Goal: Find specific fact: Find specific fact

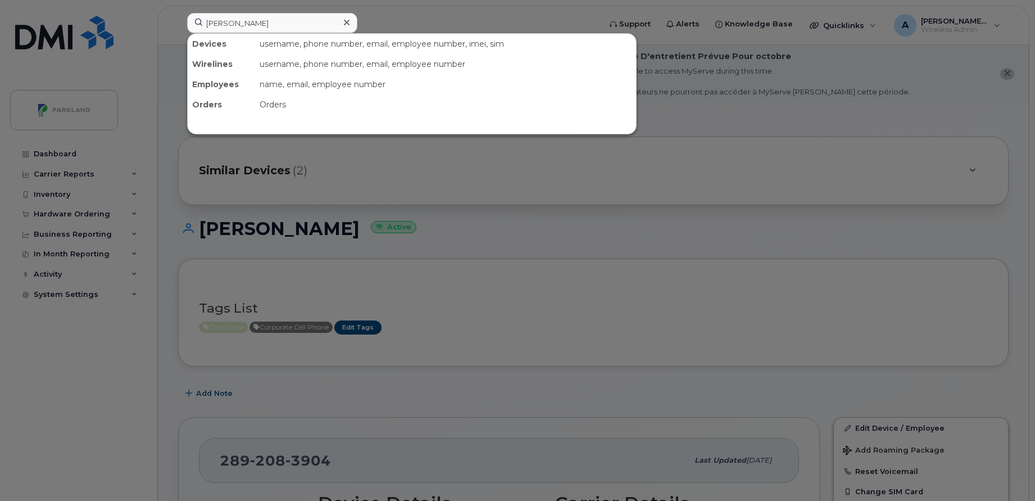
scroll to position [178, 0]
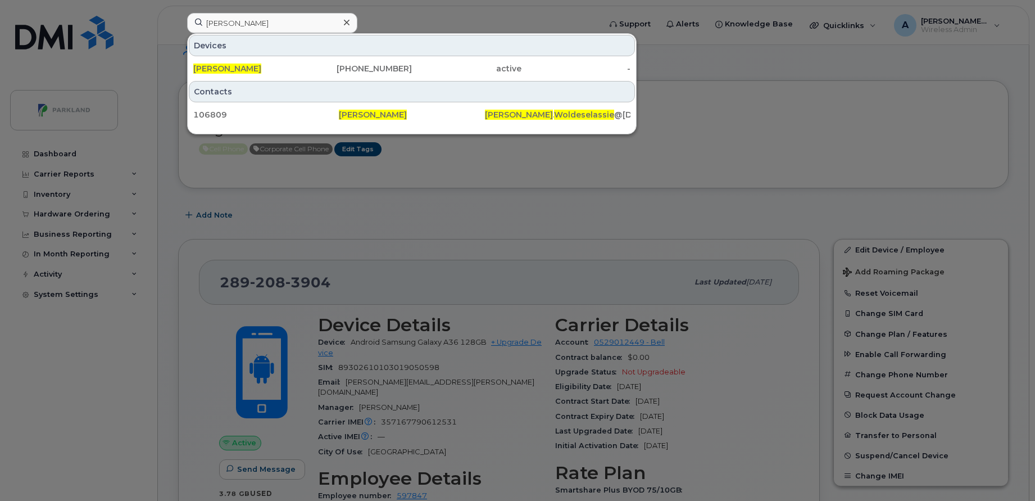
type input "Seyoum Woldeselassie"
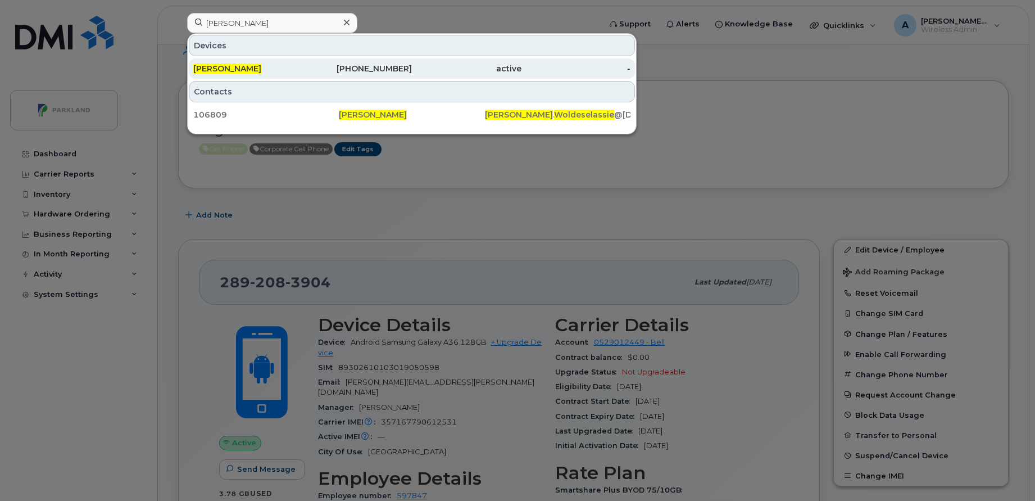
click at [295, 68] on div "Seyoum Woldeselassie" at bounding box center [248, 68] width 110 height 11
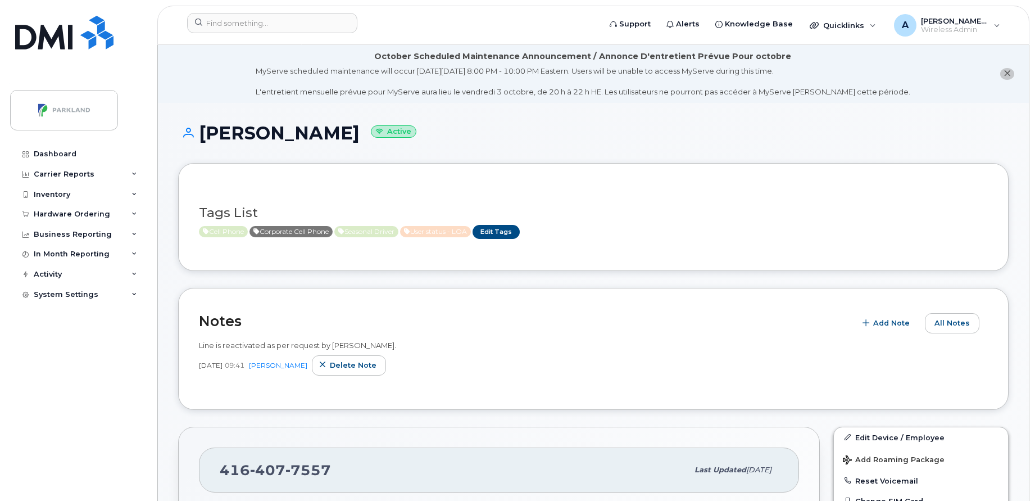
scroll to position [249, 0]
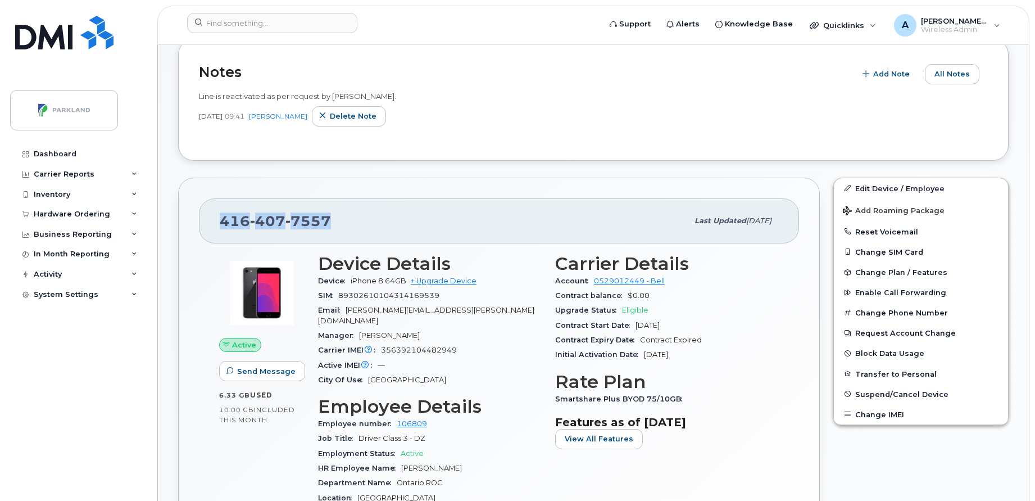
drag, startPoint x: 218, startPoint y: 216, endPoint x: 348, endPoint y: 220, distance: 130.5
click at [348, 220] on div "416 407 7557 Last updated Aug 22, 2025" at bounding box center [499, 220] width 600 height 45
copy span "416 407 7557"
click at [686, 158] on div "Notes Add Note All Notes Line is reactivated as per request by Hasmat Waizi. Se…" at bounding box center [593, 100] width 831 height 122
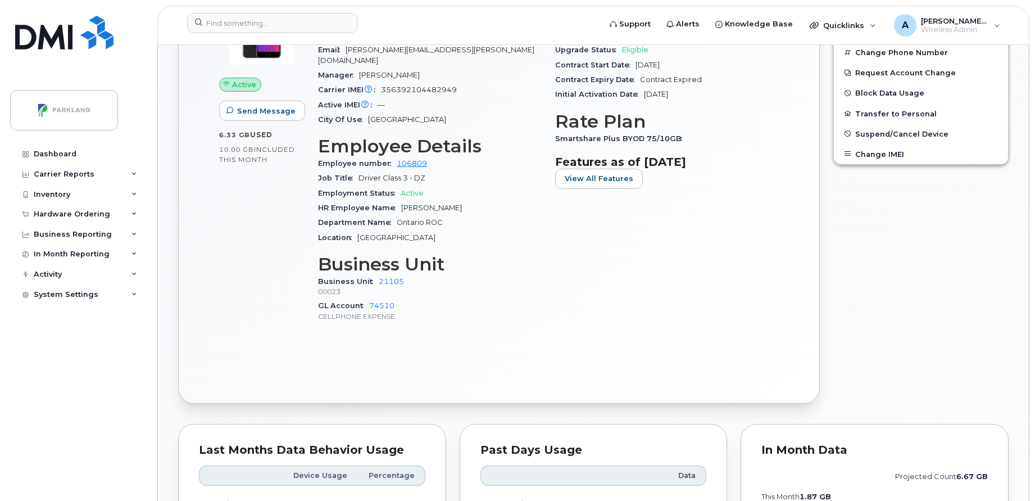
scroll to position [526, 0]
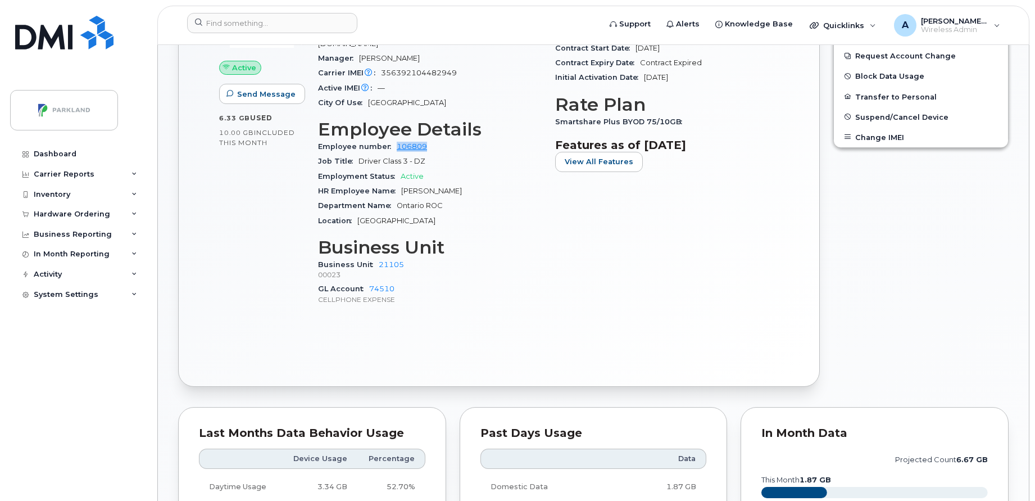
drag, startPoint x: 393, startPoint y: 137, endPoint x: 427, endPoint y: 138, distance: 33.2
click at [427, 139] on div "Employee number 106809" at bounding box center [430, 146] width 224 height 15
copy link "106809"
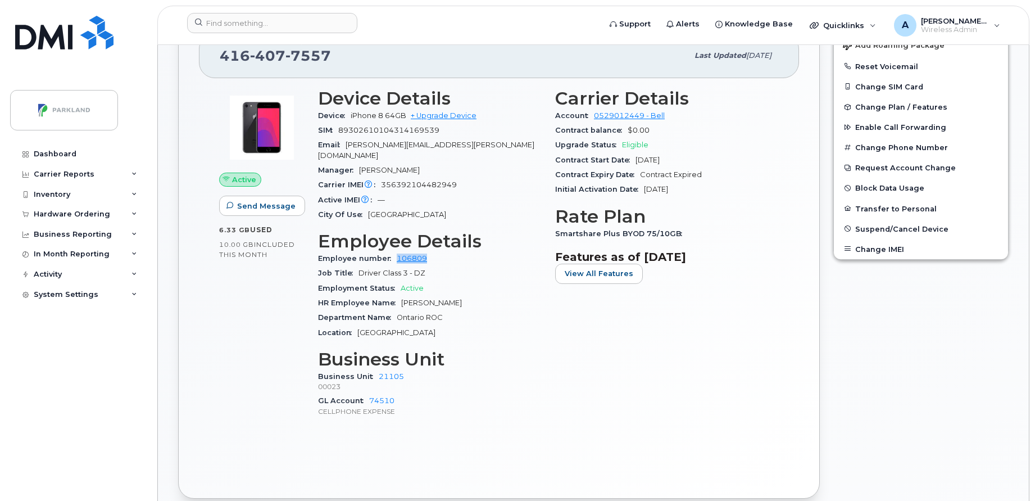
scroll to position [415, 0]
drag, startPoint x: 370, startPoint y: 366, endPoint x: 410, endPoint y: 368, distance: 39.9
click at [410, 369] on div "Business Unit 21105 00023" at bounding box center [430, 381] width 224 height 24
copy link "21105"
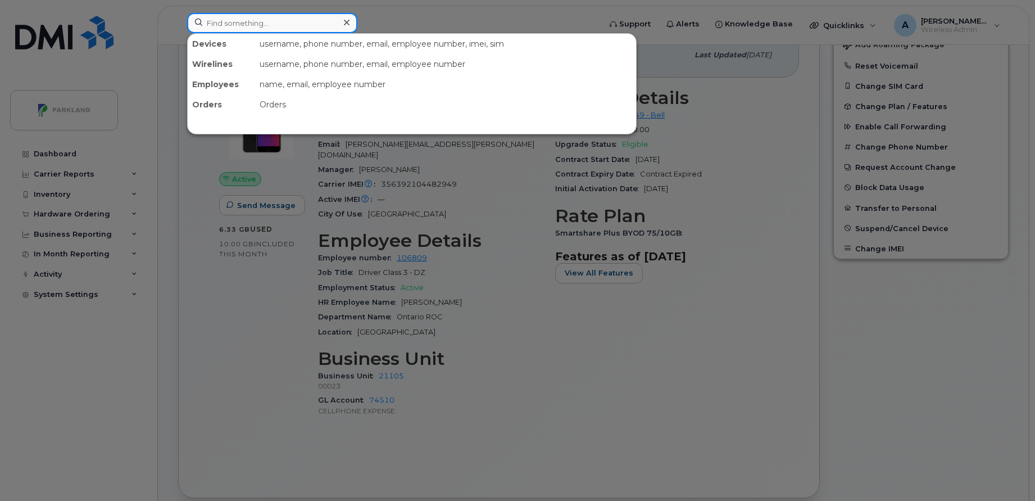
click at [298, 25] on input at bounding box center [272, 23] width 170 height 20
paste input "Aaron Morse"
click at [298, 25] on input "Aaron Morse" at bounding box center [272, 23] width 170 height 20
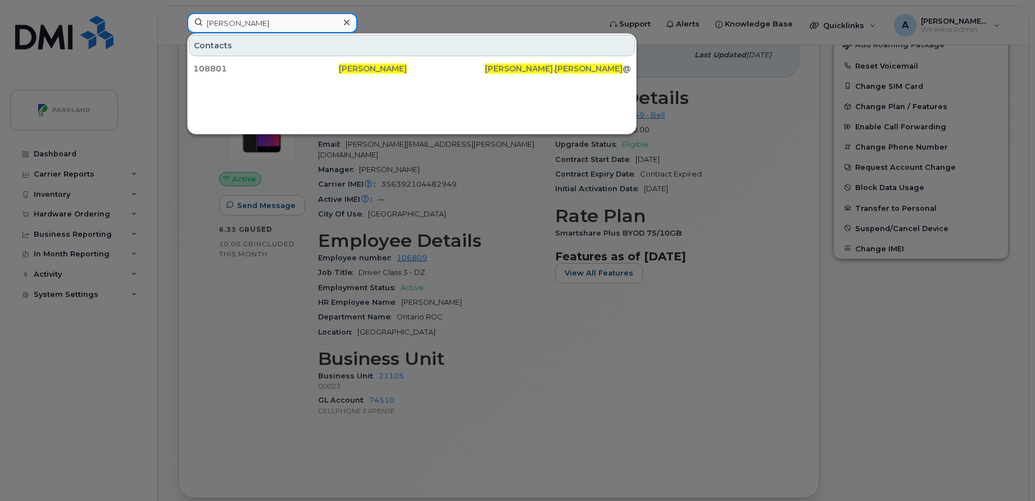
paste input "truck 12243"
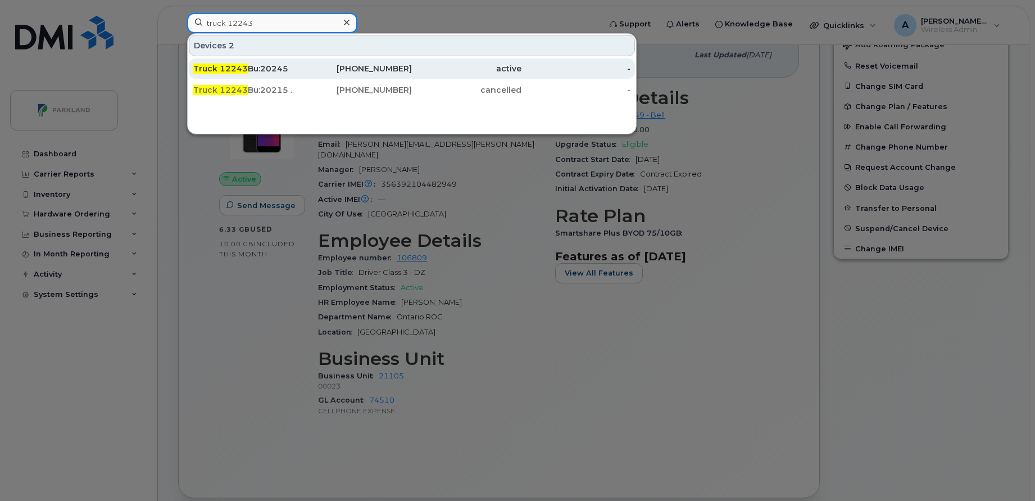
type input "truck 12243"
click at [393, 71] on div "902-399-4176" at bounding box center [358, 68] width 110 height 11
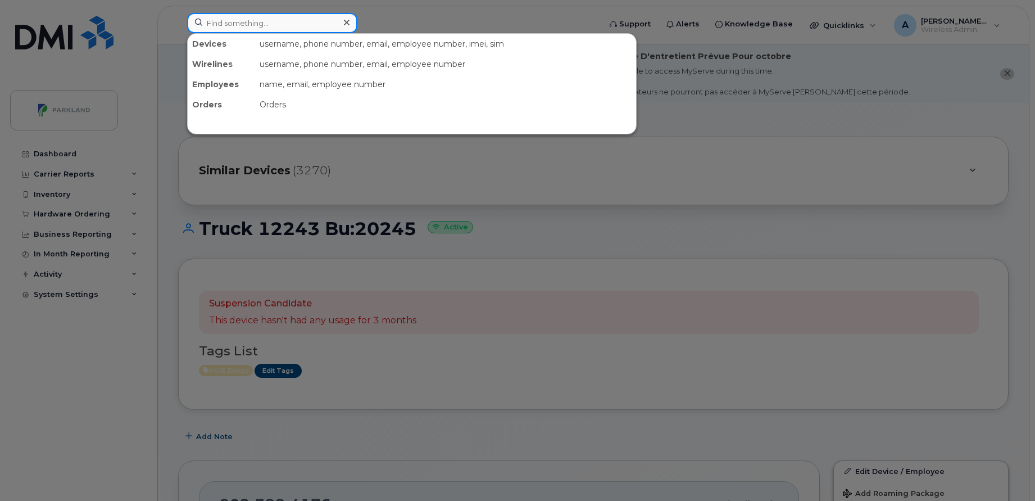
click at [285, 20] on input at bounding box center [272, 23] width 170 height 20
paste input "[PERSON_NAME]"
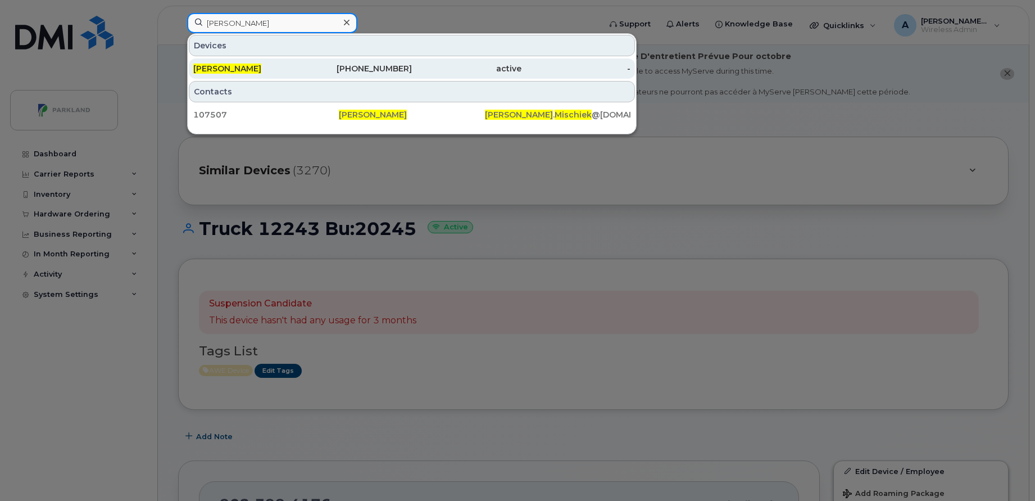
type input "[PERSON_NAME]"
click at [264, 67] on div "[PERSON_NAME]" at bounding box center [248, 68] width 110 height 11
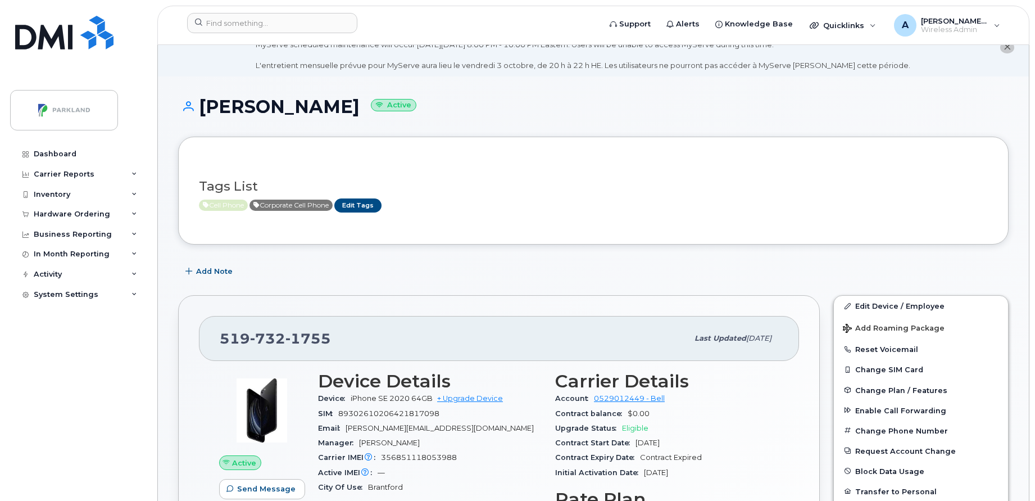
scroll to position [27, 0]
drag, startPoint x: 334, startPoint y: 333, endPoint x: 208, endPoint y: 341, distance: 126.1
click at [208, 341] on div "[PHONE_NUMBER] Last updated [DATE]" at bounding box center [499, 337] width 600 height 45
copy span "[PHONE_NUMBER]"
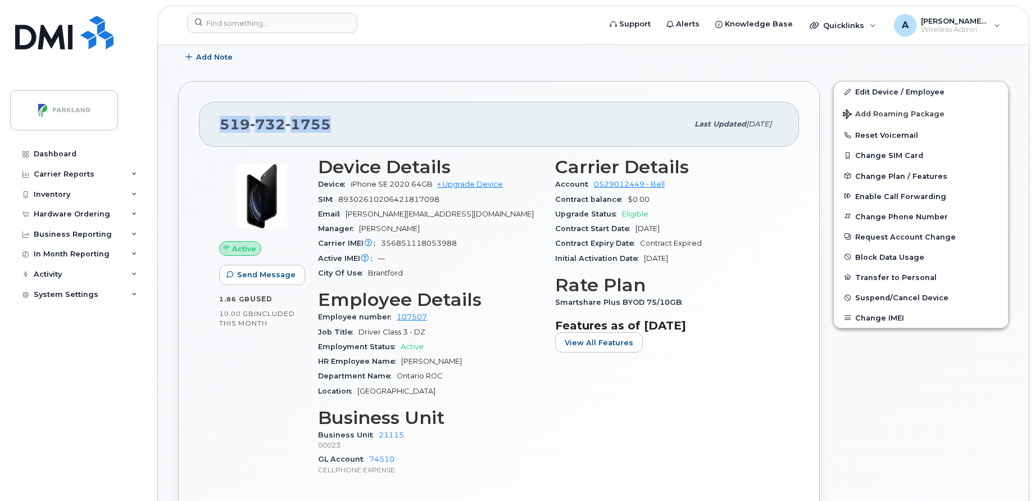
scroll to position [241, 0]
drag, startPoint x: 432, startPoint y: 315, endPoint x: 389, endPoint y: 323, distance: 44.1
click at [389, 323] on div "Employee number 107507" at bounding box center [430, 316] width 224 height 15
copy link "107507"
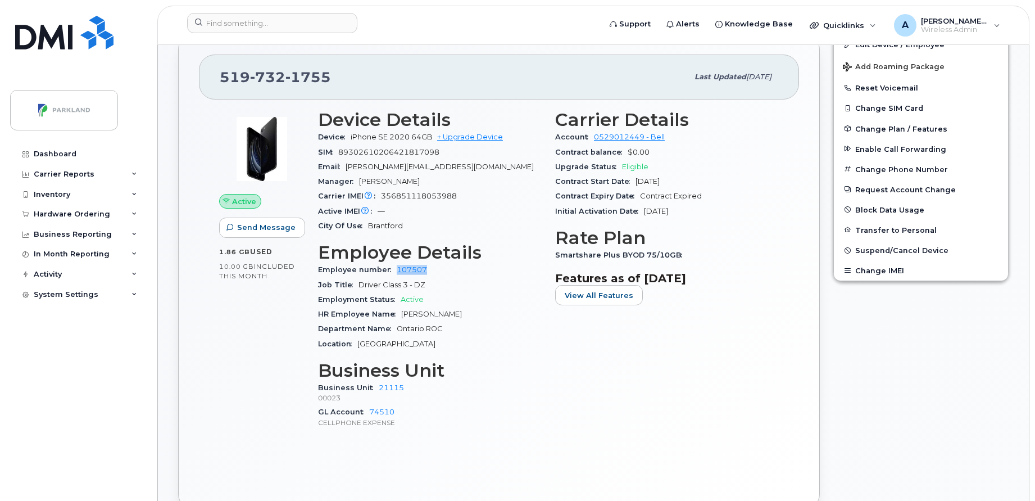
scroll to position [289, 0]
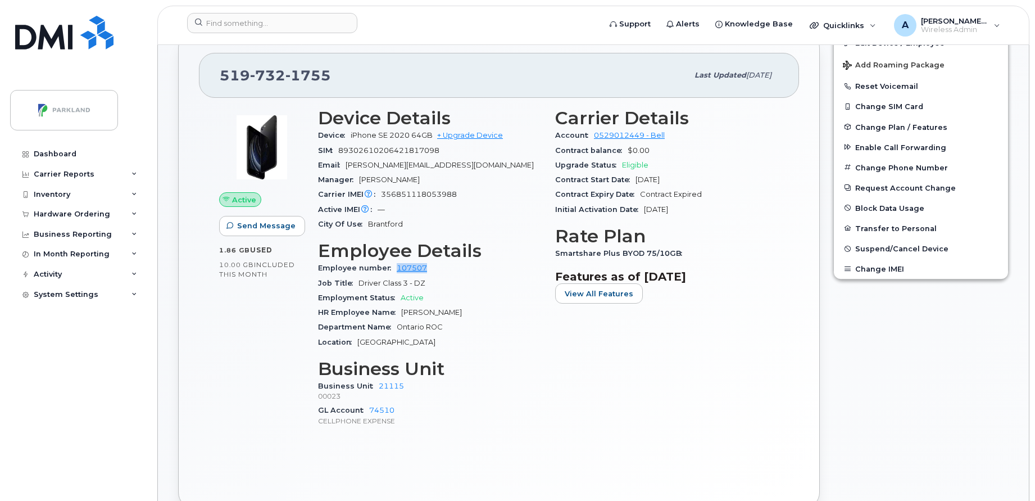
copy link "107507"
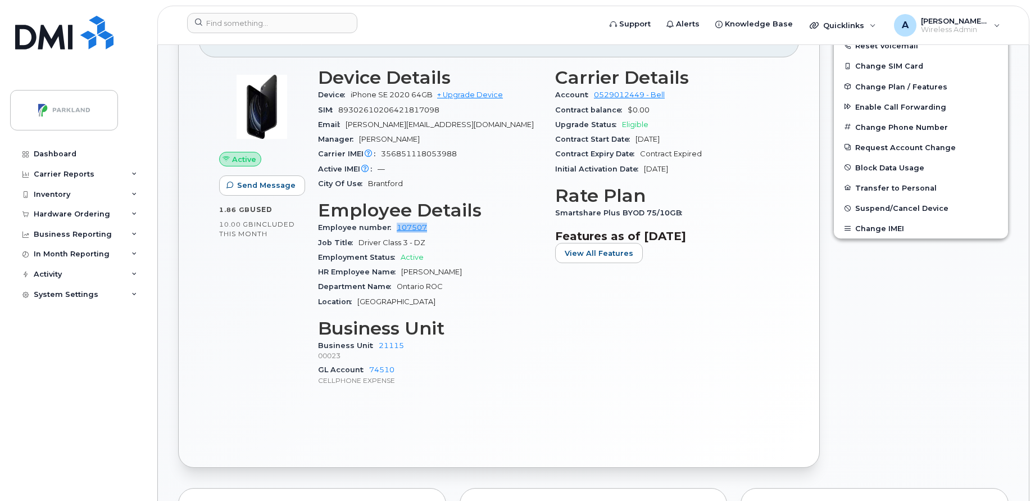
scroll to position [335, 0]
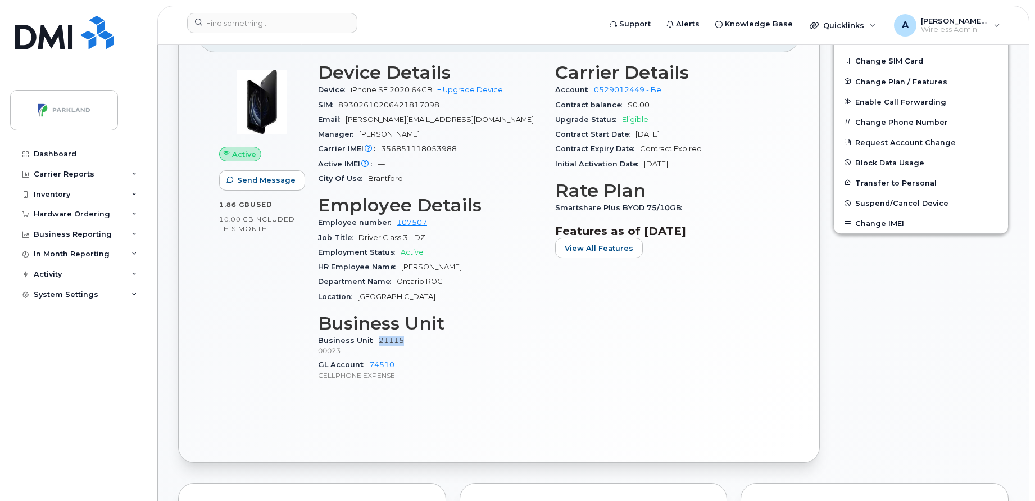
drag, startPoint x: 409, startPoint y: 339, endPoint x: 377, endPoint y: 343, distance: 32.4
click at [377, 343] on div "Business Unit 21115 00023" at bounding box center [430, 345] width 224 height 24
copy link "21115"
click at [279, 127] on img at bounding box center [261, 101] width 67 height 67
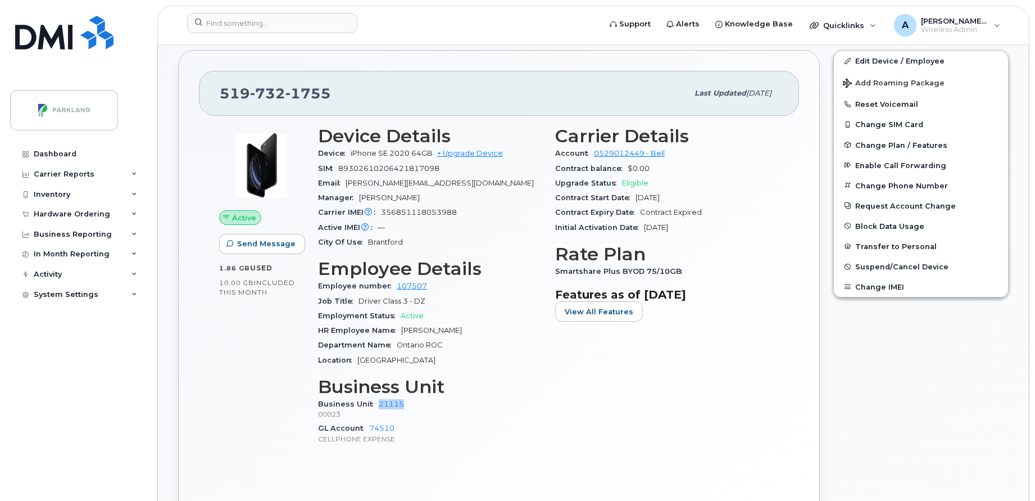
scroll to position [268, 0]
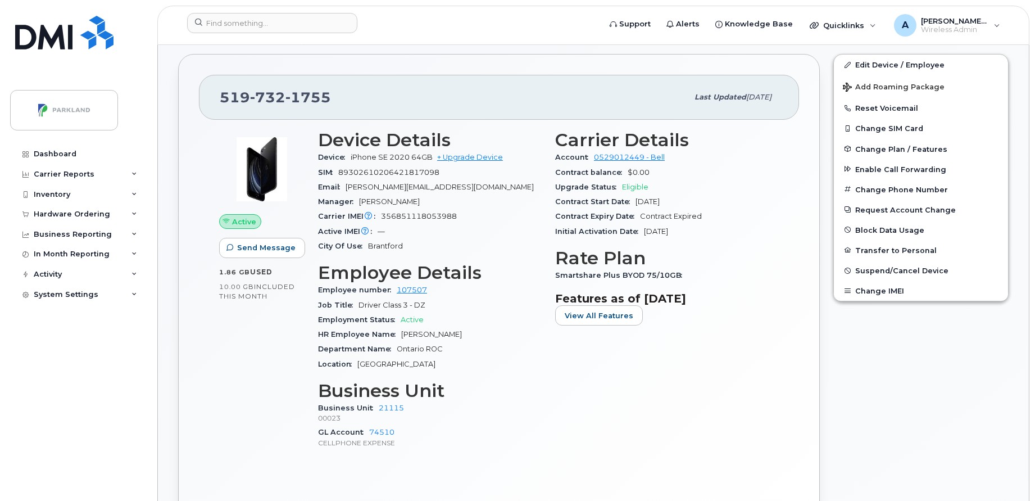
click at [207, 138] on div "Active Send Message 1.86 GB  used 10.00 GB  included this month Device Details …" at bounding box center [499, 314] width 600 height 389
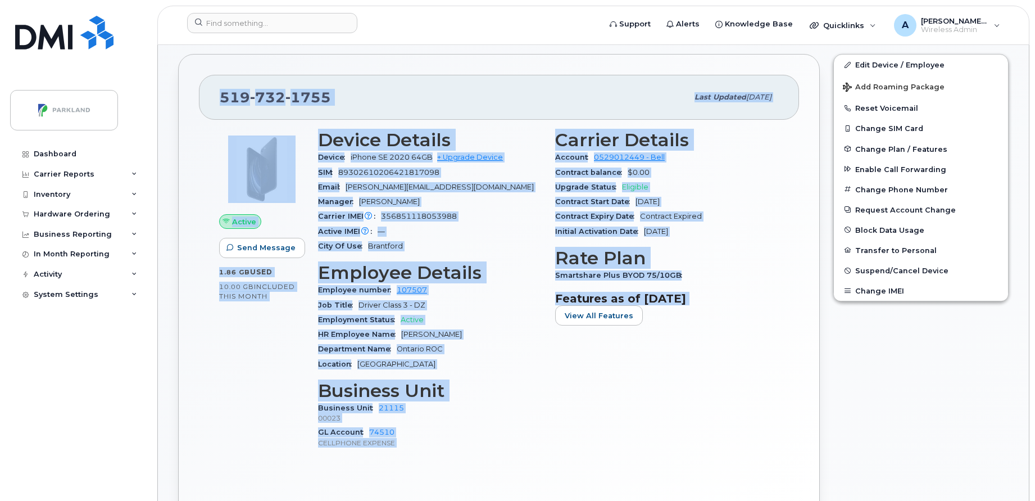
drag, startPoint x: 216, startPoint y: 84, endPoint x: 721, endPoint y: 339, distance: 565.0
click at [721, 339] on div "519 732 1755 Last updated Sep 22, 2025 Active Send Message 1.86 GB  used 10.00 …" at bounding box center [499, 292] width 642 height 476
copy div "519 732 1755 Last updated Sep 22, 2025 Active Send Message 1.86 GB  used 10.00 …"
click at [523, 377] on div "Device Details Device iPhone SE 2020 64GB + Upgrade Device SIM 8930261020642181…" at bounding box center [429, 294] width 237 height 342
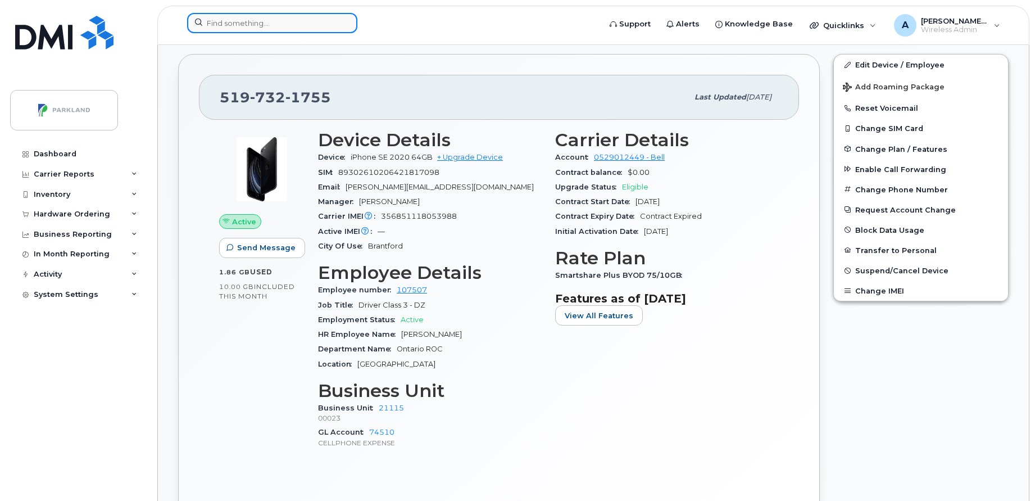
click at [321, 22] on input at bounding box center [272, 23] width 170 height 20
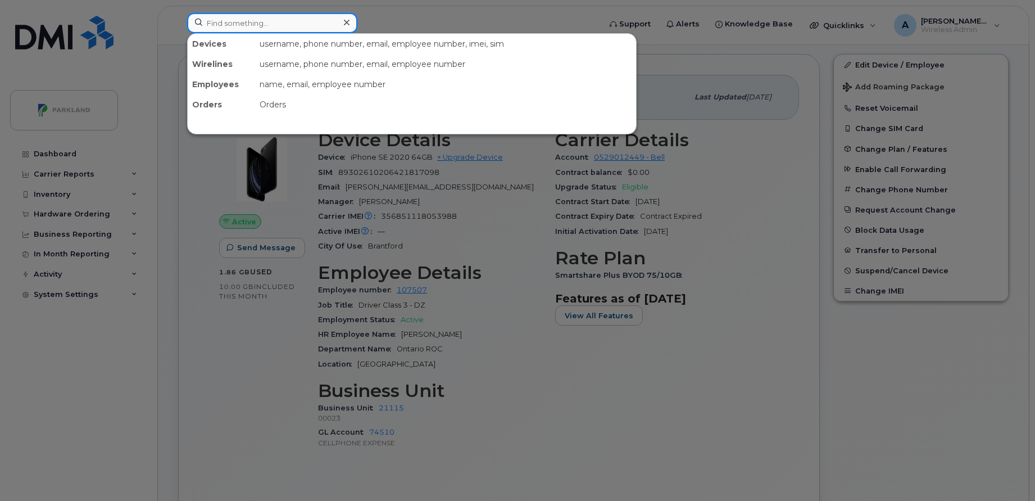
paste input "[PERSON_NAME]"
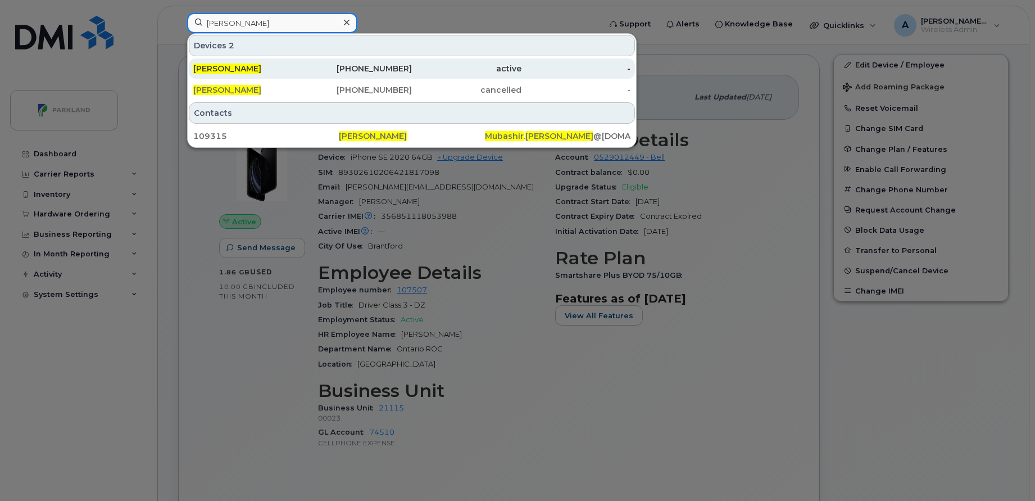
type input "[PERSON_NAME]"
click at [334, 70] on div "289-834-4063" at bounding box center [358, 68] width 110 height 11
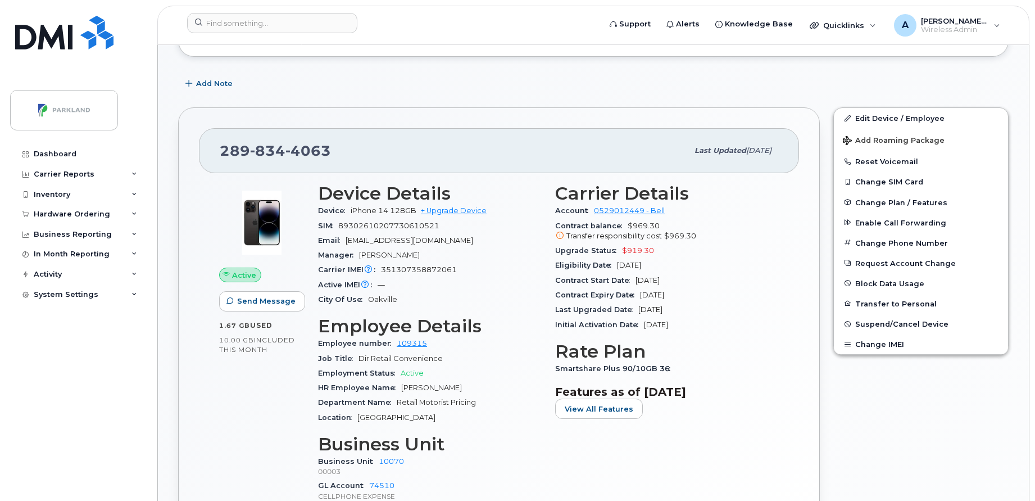
scroll to position [322, 0]
